Goal: Go to known website: Access a specific website the user already knows

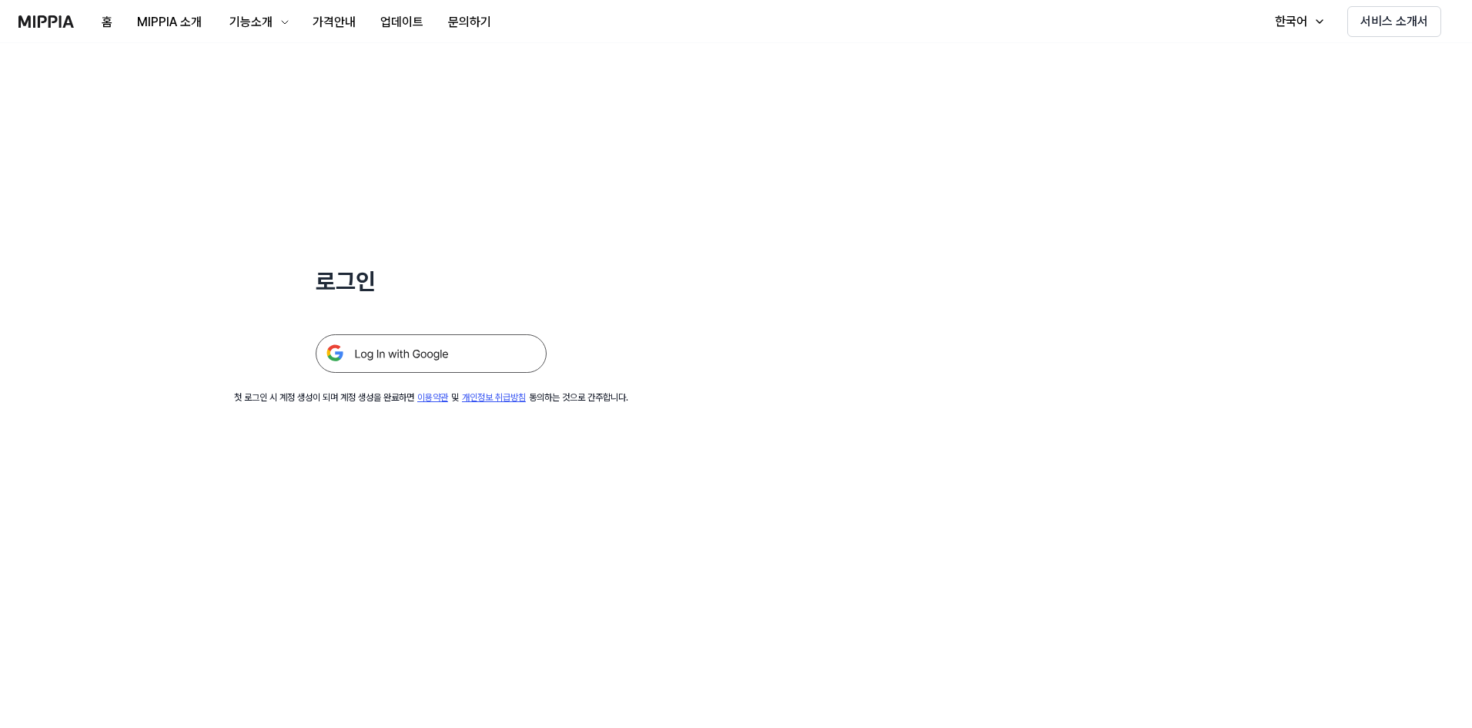
click at [420, 353] on img at bounding box center [431, 353] width 231 height 38
click at [418, 356] on img at bounding box center [431, 353] width 231 height 38
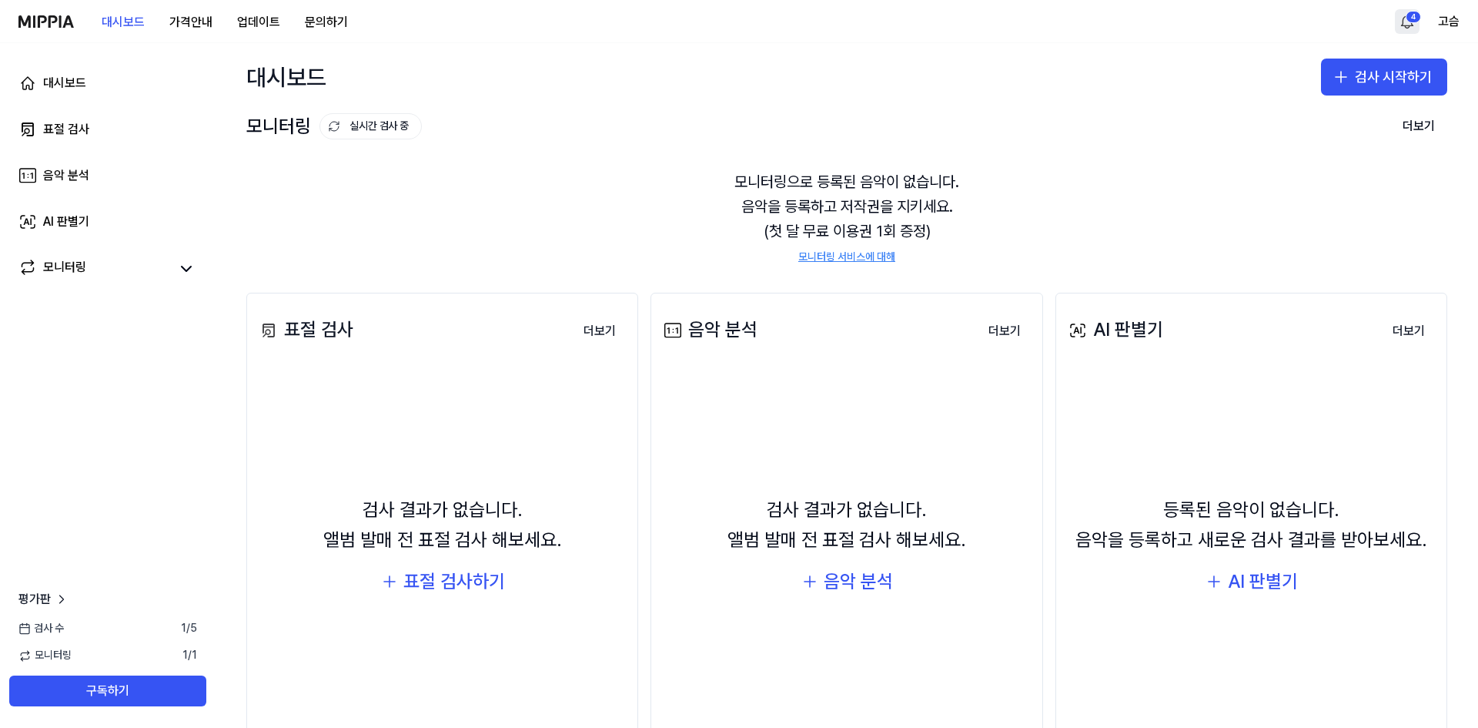
click at [1404, 18] on html "대시보드 가격안내 업데이트 문의하기 4 고슴 대시보드 표절 검사 음악 분석 AI 판별기 모니터링 평가판 검사 [DATE] 모니터링 1 / 1 …" at bounding box center [739, 364] width 1478 height 728
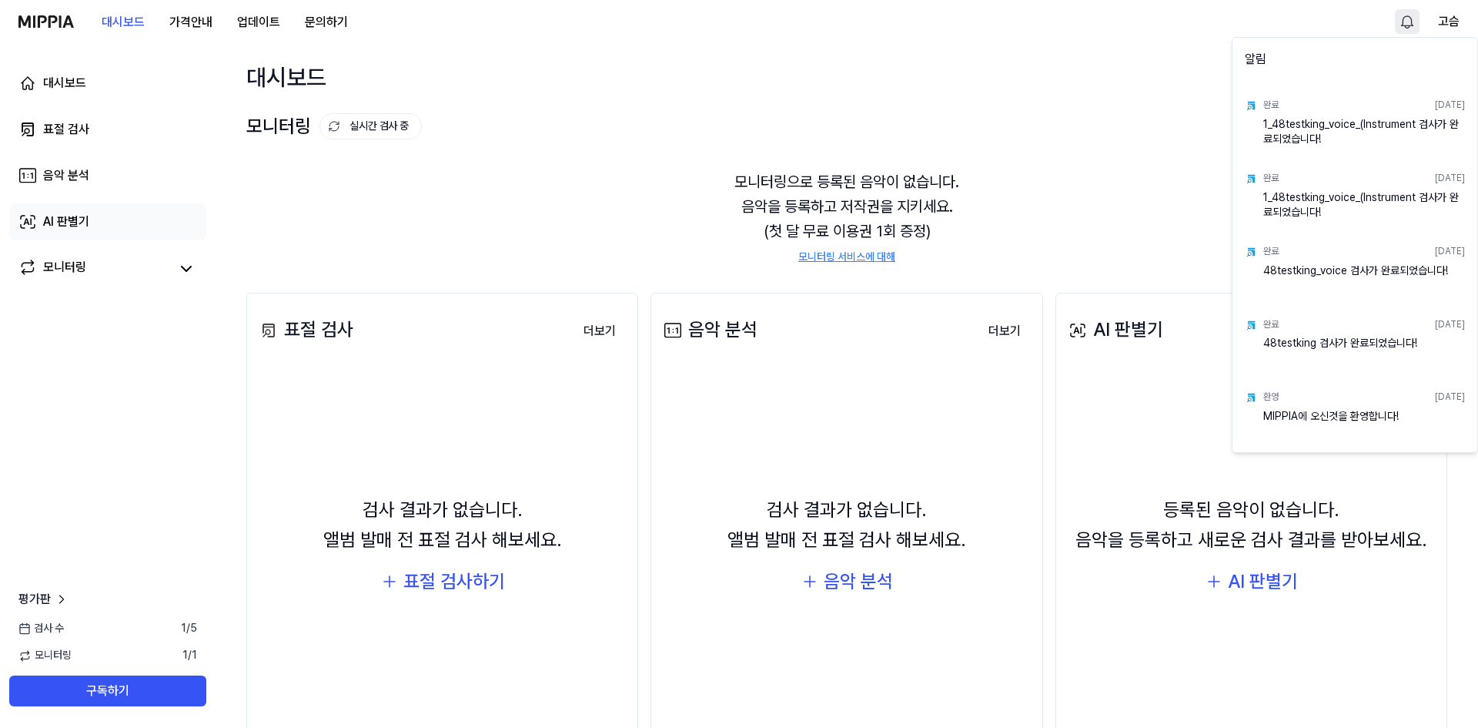
click at [46, 218] on html "대시보드 가격안내 업데이트 문의하기 고슴 대시보드 표절 검사 음악 분석 AI 판별기 모니터링 평가판 검사 [DATE] 모니터링 1 / 1 구독…" at bounding box center [739, 364] width 1478 height 728
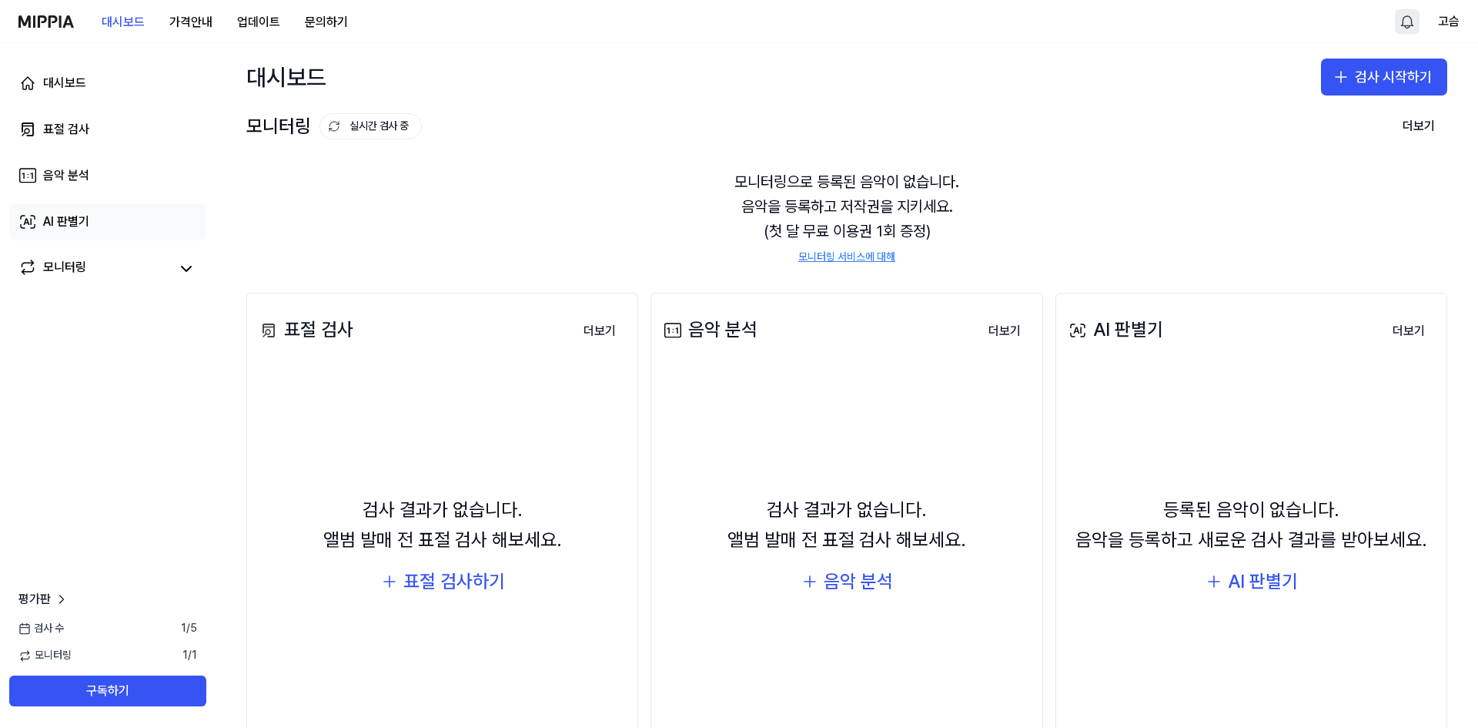
click at [58, 221] on div "AI 판별기" at bounding box center [66, 222] width 46 height 18
